Goal: Task Accomplishment & Management: Use online tool/utility

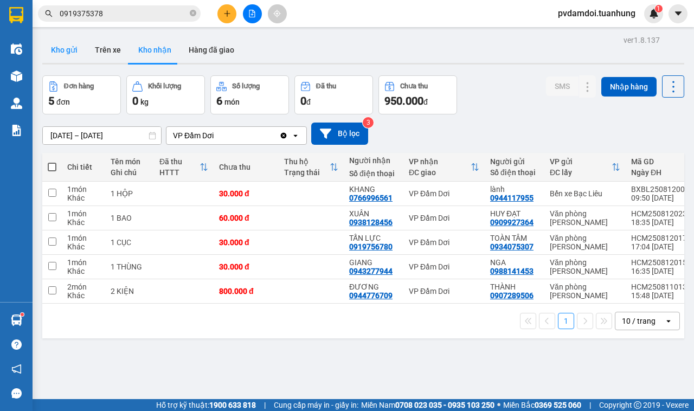
click at [68, 42] on button "Kho gửi" at bounding box center [64, 50] width 44 height 26
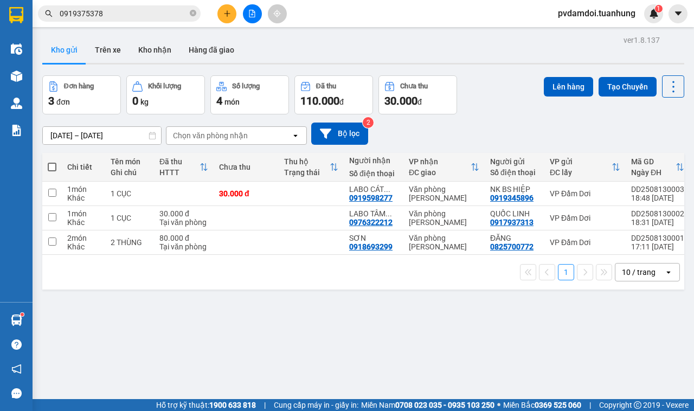
click at [57, 170] on th at bounding box center [52, 167] width 20 height 29
click at [53, 168] on span at bounding box center [52, 167] width 9 height 9
click at [52, 162] on input "checkbox" at bounding box center [52, 162] width 0 height 0
checkbox input "true"
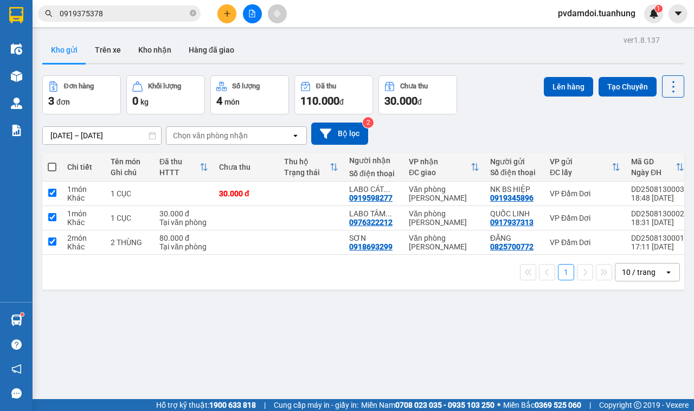
checkbox input "true"
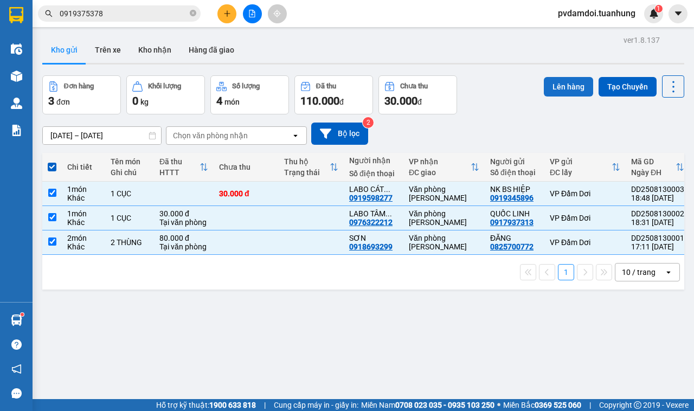
click at [575, 88] on button "Lên hàng" at bounding box center [568, 87] width 49 height 20
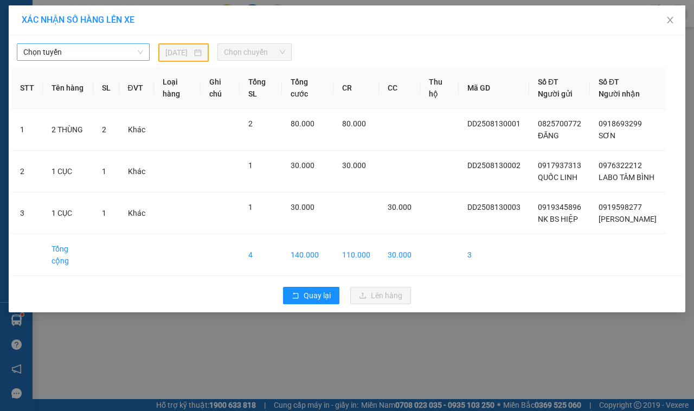
click at [108, 52] on span "Chọn tuyến" at bounding box center [83, 52] width 120 height 16
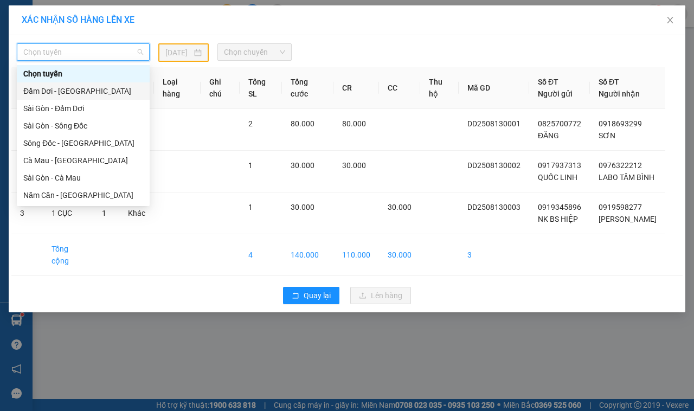
click at [58, 87] on div "Đầm Dơi - [GEOGRAPHIC_DATA]" at bounding box center [83, 91] width 120 height 12
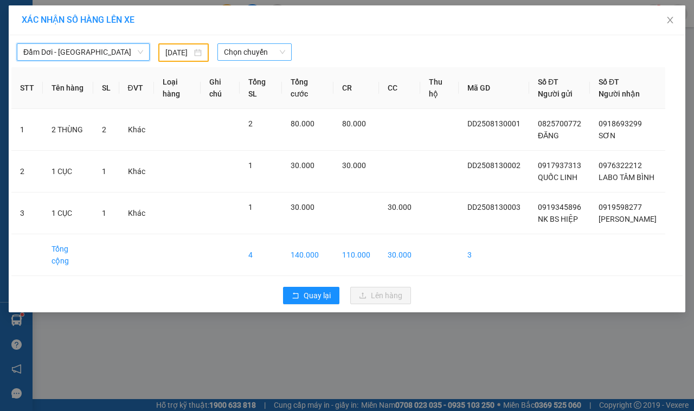
click at [270, 45] on span "Chọn chuyến" at bounding box center [254, 52] width 61 height 16
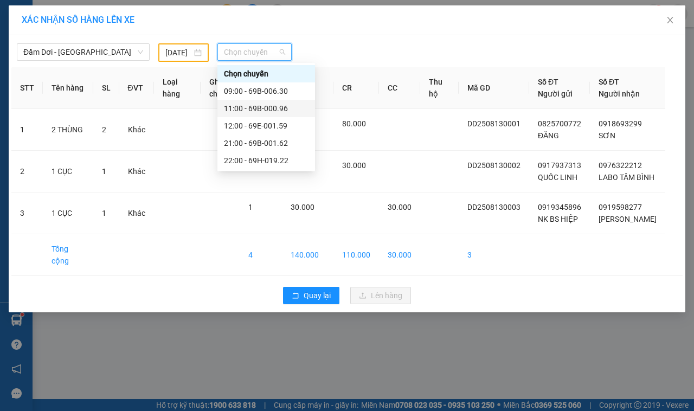
click at [255, 105] on div "11:00 - 69B-000.96" at bounding box center [266, 108] width 85 height 12
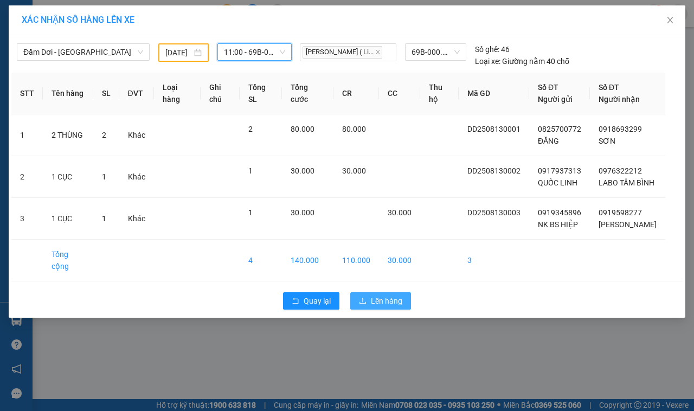
click at [375, 307] on span "Lên hàng" at bounding box center [386, 301] width 31 height 12
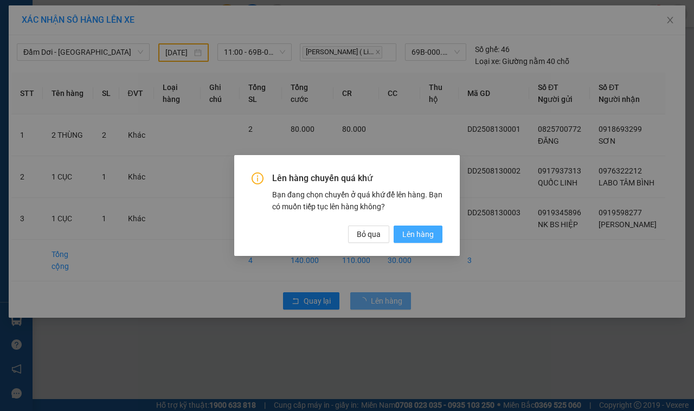
click at [428, 236] on span "Lên hàng" at bounding box center [417, 234] width 31 height 12
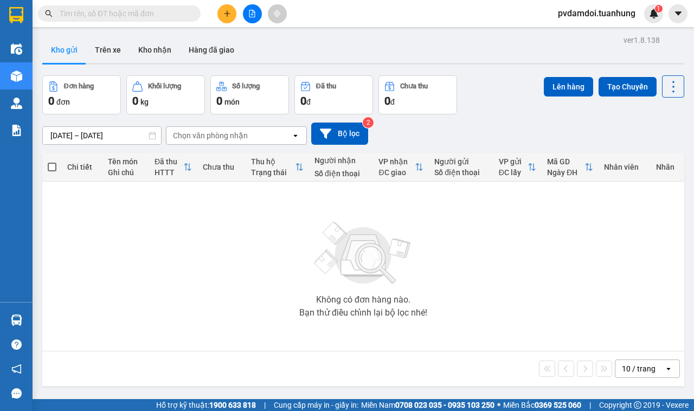
click at [117, 35] on div "ver 1.8.138 Kho gửi Trên xe Kho nhận Hàng đã giao Đơn hàng 0 đơn Khối lượng 0 k…" at bounding box center [363, 238] width 651 height 411
click at [111, 47] on button "Trên xe" at bounding box center [107, 50] width 43 height 26
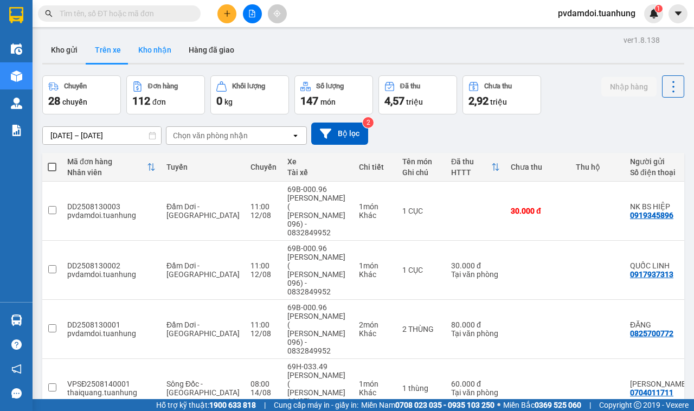
click at [146, 54] on button "Kho nhận" at bounding box center [155, 50] width 50 height 26
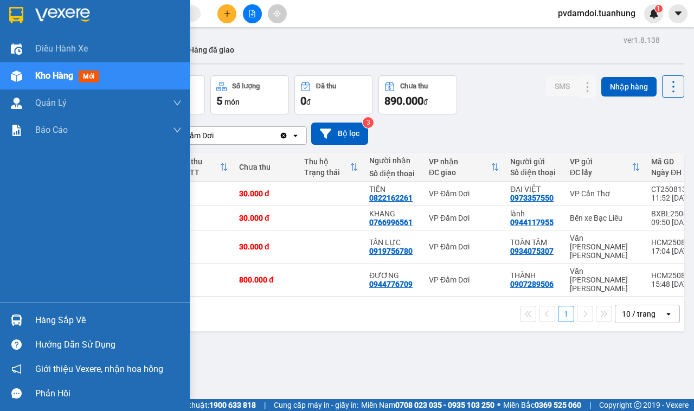
click at [5, 320] on div "Hàng sắp về" at bounding box center [95, 320] width 190 height 24
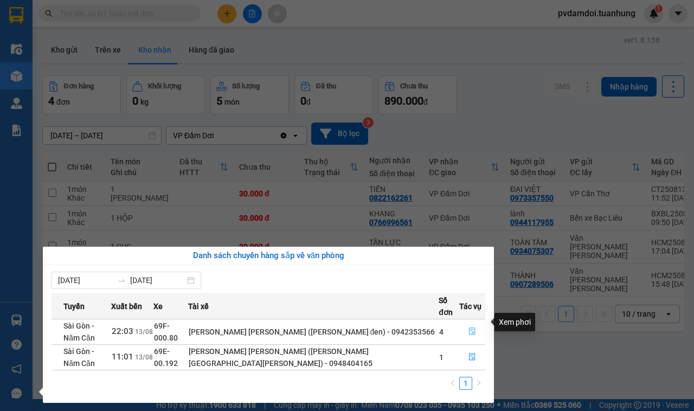
click at [471, 328] on icon "file-done" at bounding box center [472, 332] width 7 height 8
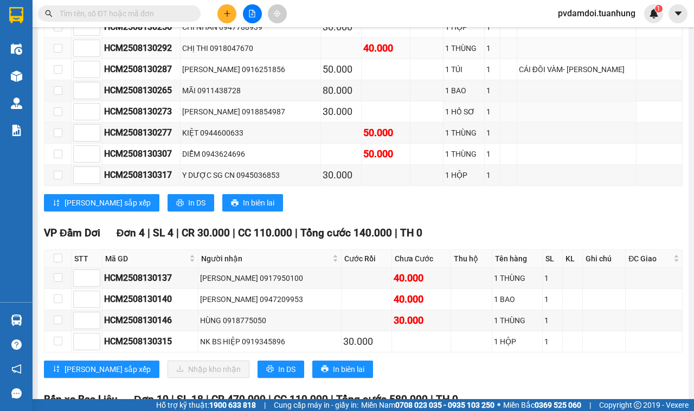
scroll to position [4473, 0]
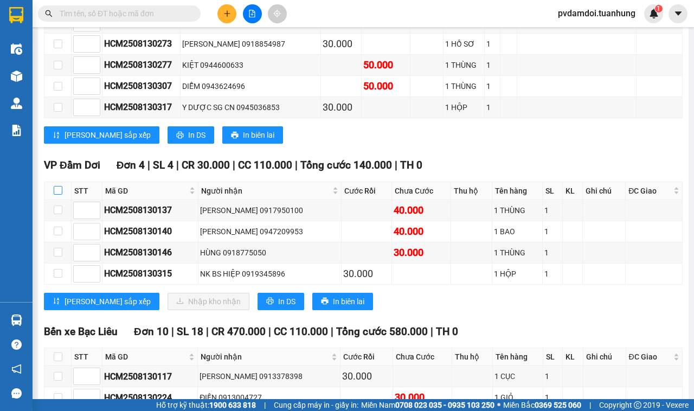
click at [55, 195] on input "checkbox" at bounding box center [58, 190] width 9 height 9
checkbox input "true"
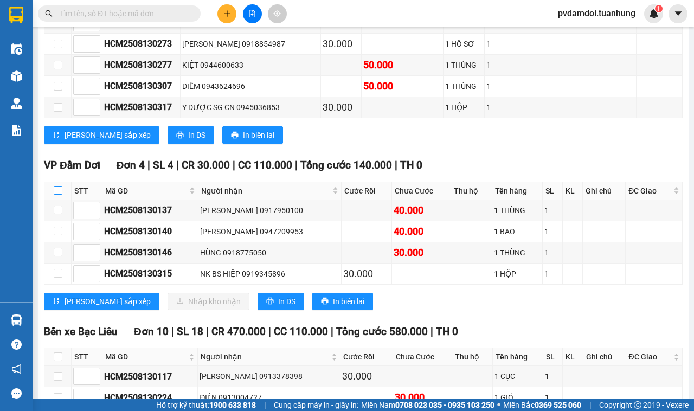
checkbox input "true"
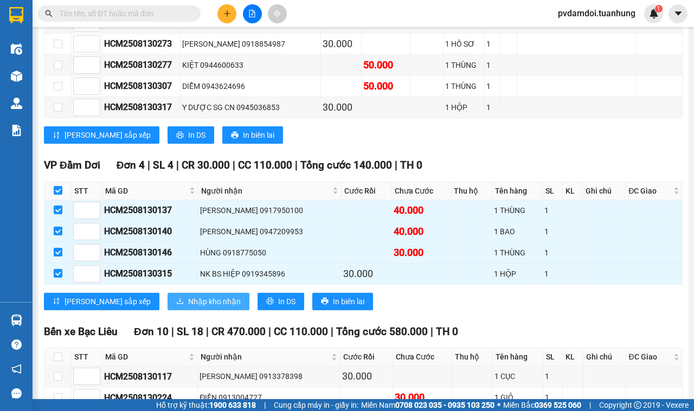
click at [188, 307] on span "Nhập kho nhận" at bounding box center [214, 302] width 53 height 12
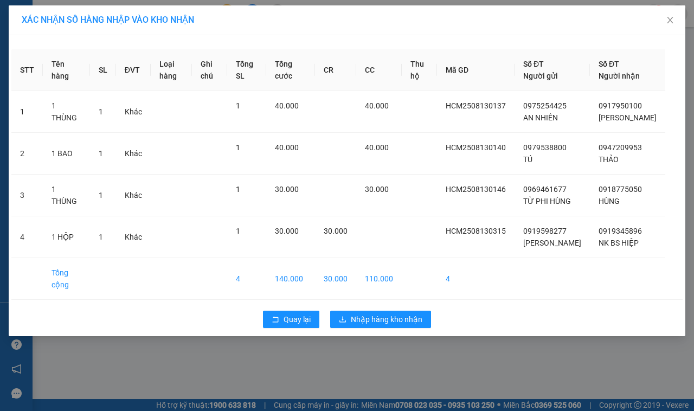
click at [339, 333] on div "Quay lại Nhập hàng kho nhận" at bounding box center [346, 319] width 671 height 28
click at [369, 325] on span "Nhập hàng kho nhận" at bounding box center [387, 319] width 72 height 12
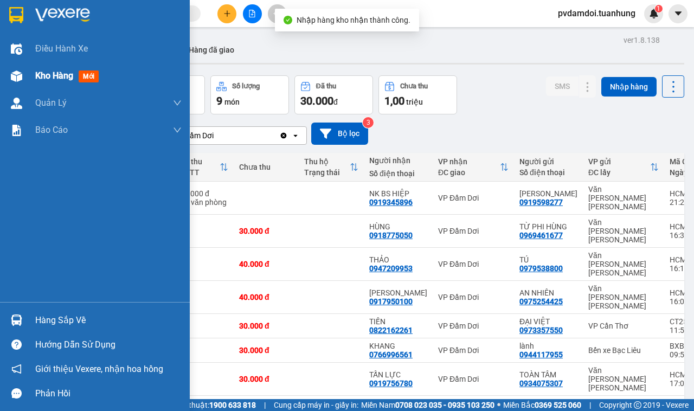
click at [15, 71] on img at bounding box center [16, 75] width 11 height 11
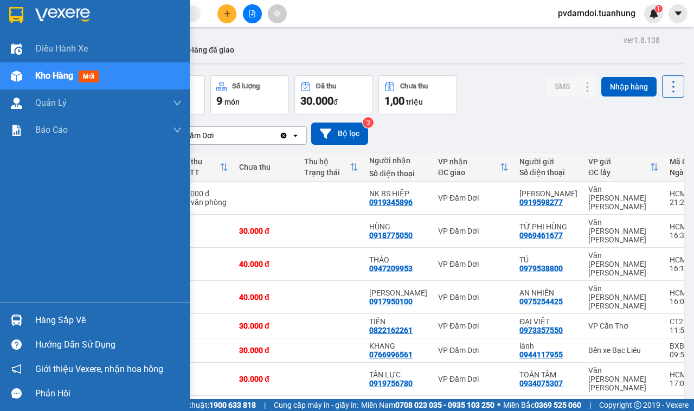
click at [68, 312] on div "Hàng sắp về" at bounding box center [95, 320] width 190 height 24
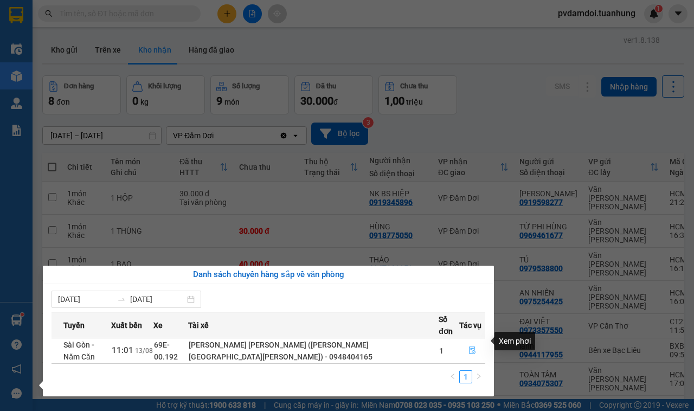
click at [468, 346] on icon "file-done" at bounding box center [472, 350] width 8 height 8
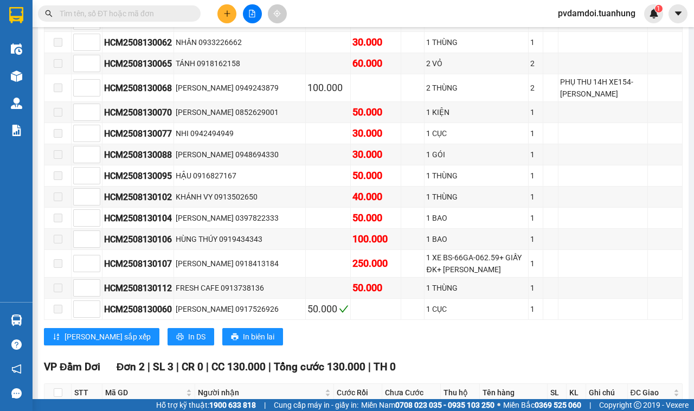
scroll to position [2779, 0]
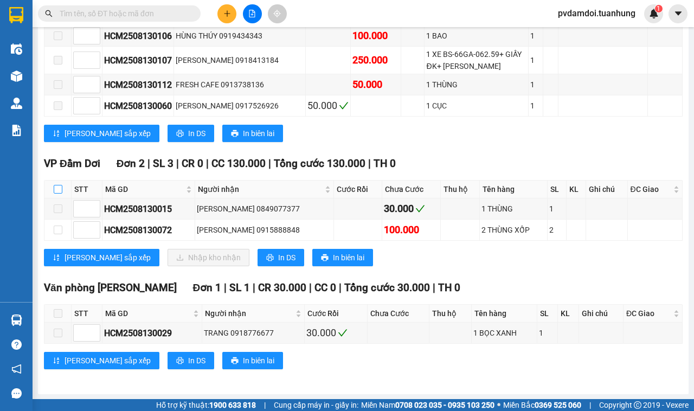
click at [56, 194] on input "checkbox" at bounding box center [58, 189] width 9 height 9
checkbox input "true"
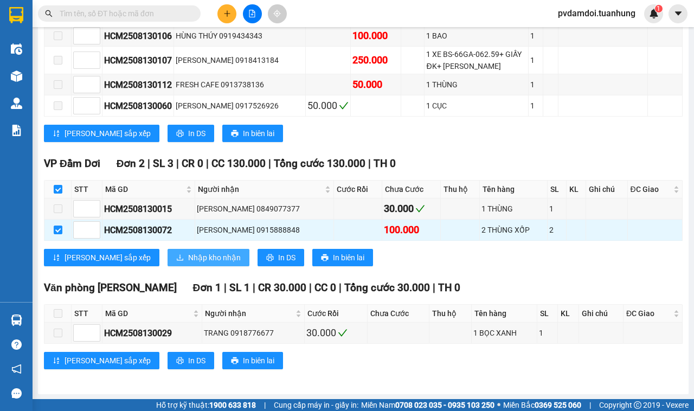
click at [169, 266] on button "Nhập kho nhận" at bounding box center [209, 257] width 82 height 17
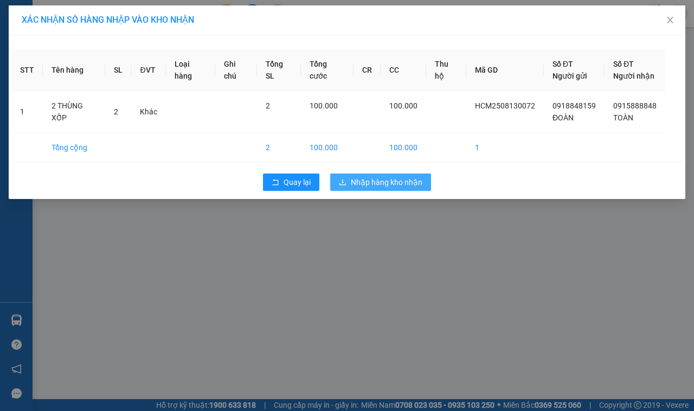
click at [391, 184] on span "Nhập hàng kho nhận" at bounding box center [387, 182] width 72 height 12
